Goal: Task Accomplishment & Management: Complete application form

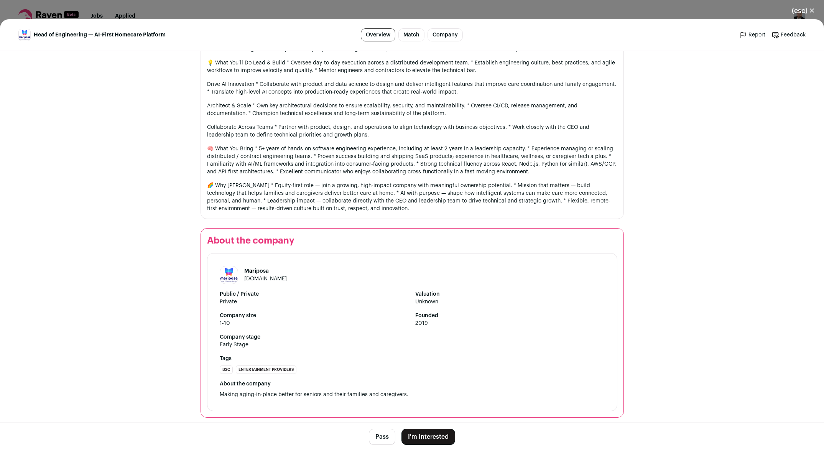
scroll to position [478, 0]
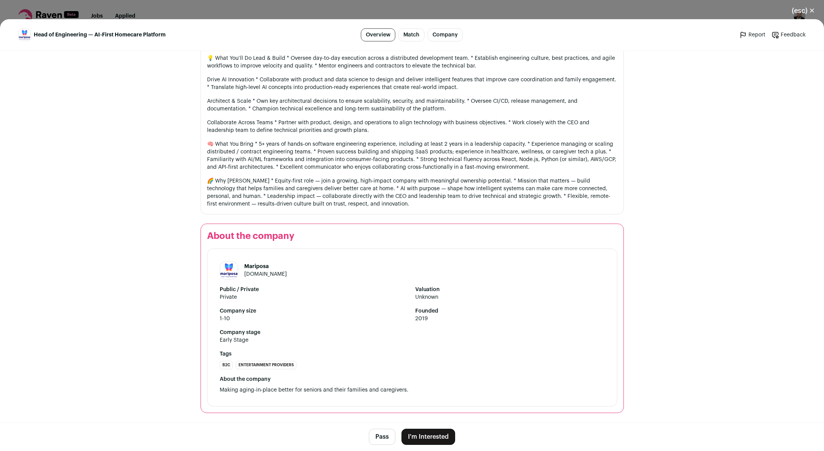
click at [266, 274] on link "[DOMAIN_NAME]" at bounding box center [265, 273] width 43 height 5
click at [435, 434] on button "I'm Interested" at bounding box center [428, 436] width 54 height 16
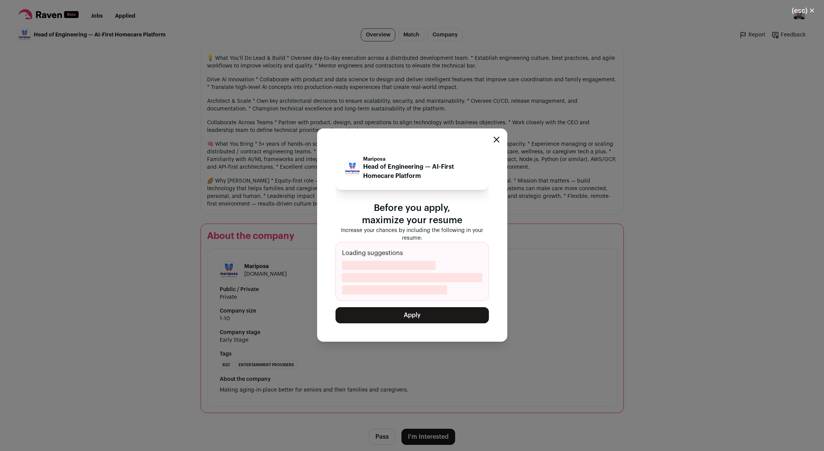
click at [402, 318] on button "Apply" at bounding box center [411, 315] width 153 height 16
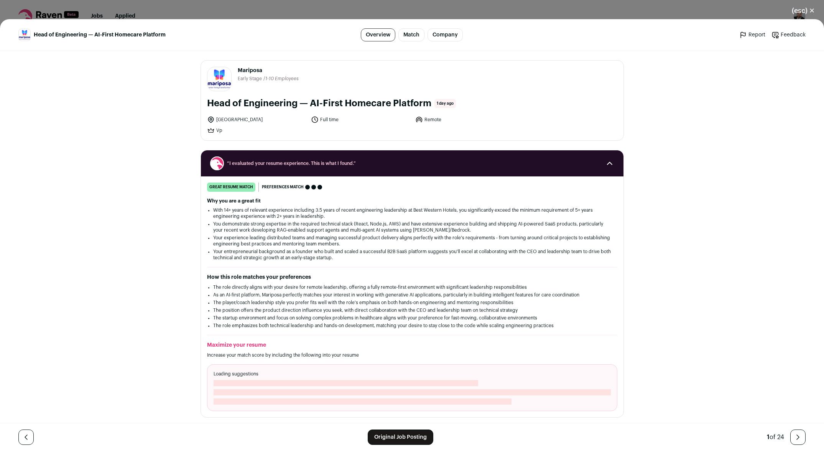
click at [582, 119] on div "[GEOGRAPHIC_DATA] Full time Remote Vp" at bounding box center [412, 125] width 410 height 18
click at [803, 11] on button "(esc) ✕" at bounding box center [802, 10] width 41 height 17
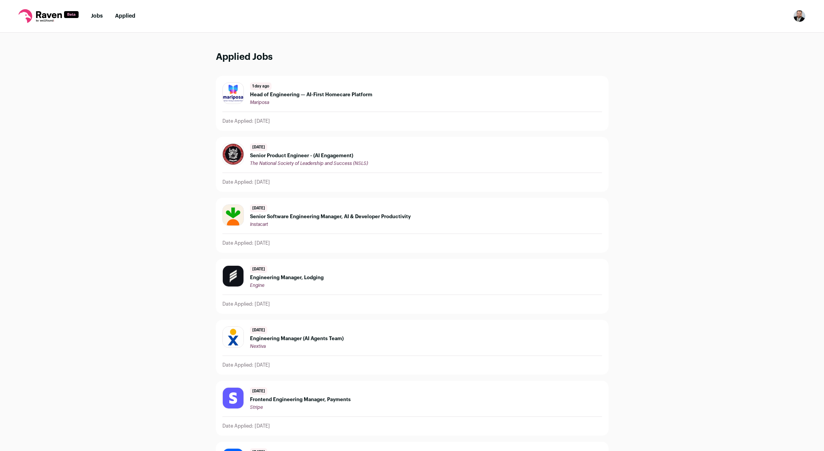
click at [98, 18] on link "Jobs" at bounding box center [97, 15] width 12 height 5
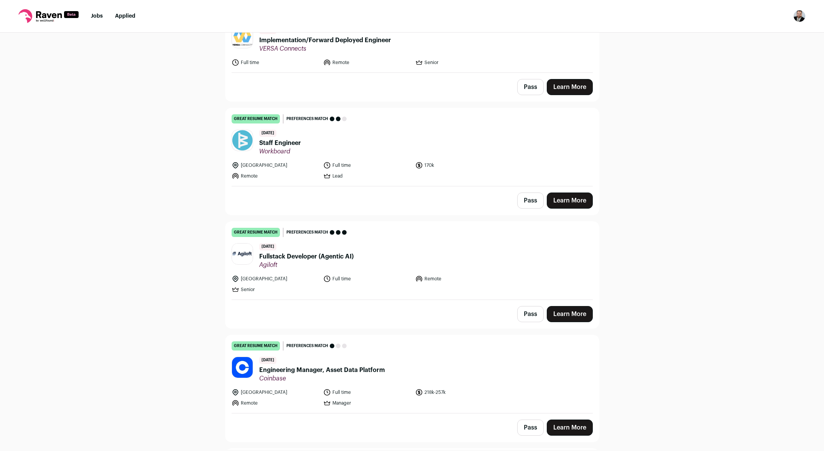
scroll to position [1607, 0]
